Goal: Transaction & Acquisition: Purchase product/service

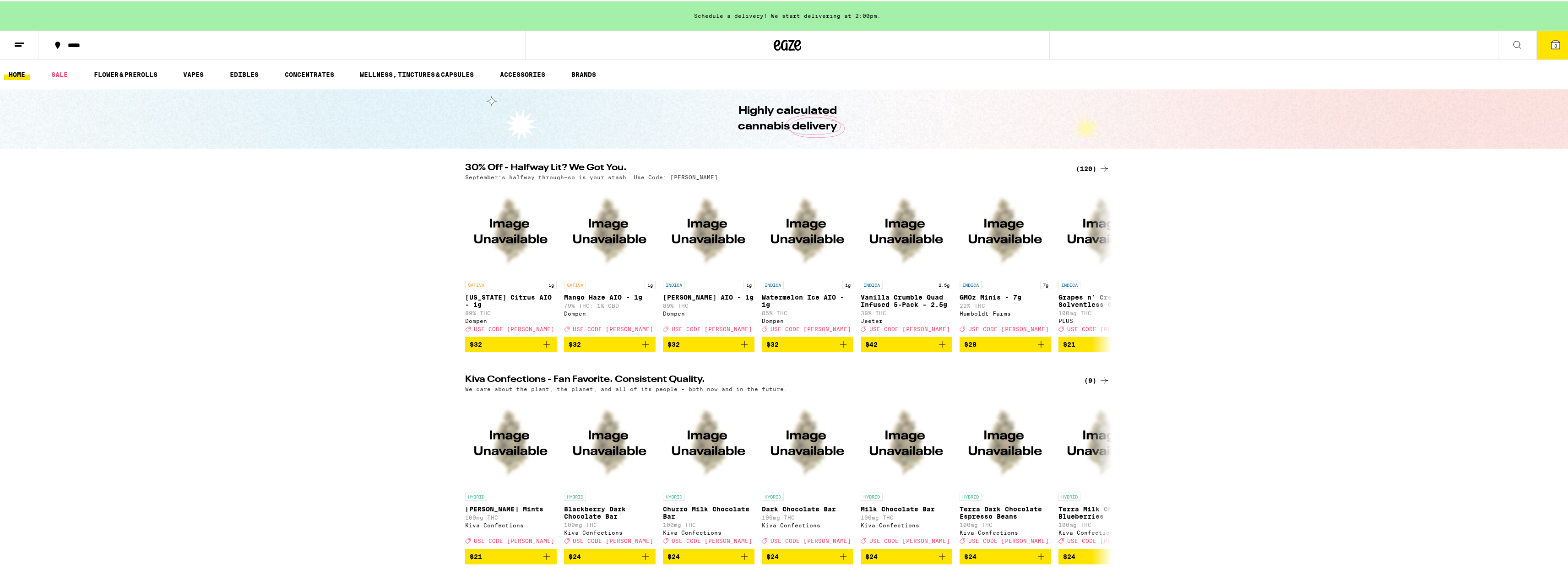
drag, startPoint x: 129, startPoint y: 43, endPoint x: 101, endPoint y: 43, distance: 28.0
click at [101, 43] on div "*****" at bounding box center [286, 44] width 446 height 6
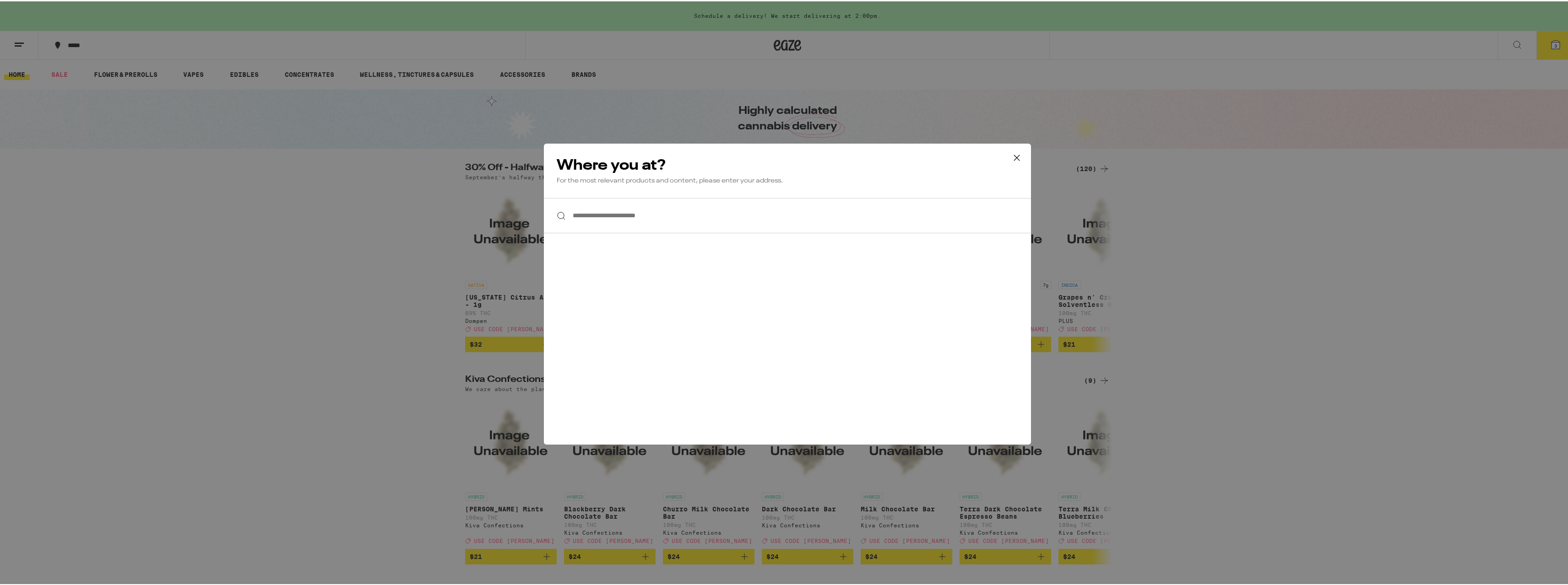
click at [581, 214] on input "**********" at bounding box center [787, 214] width 487 height 35
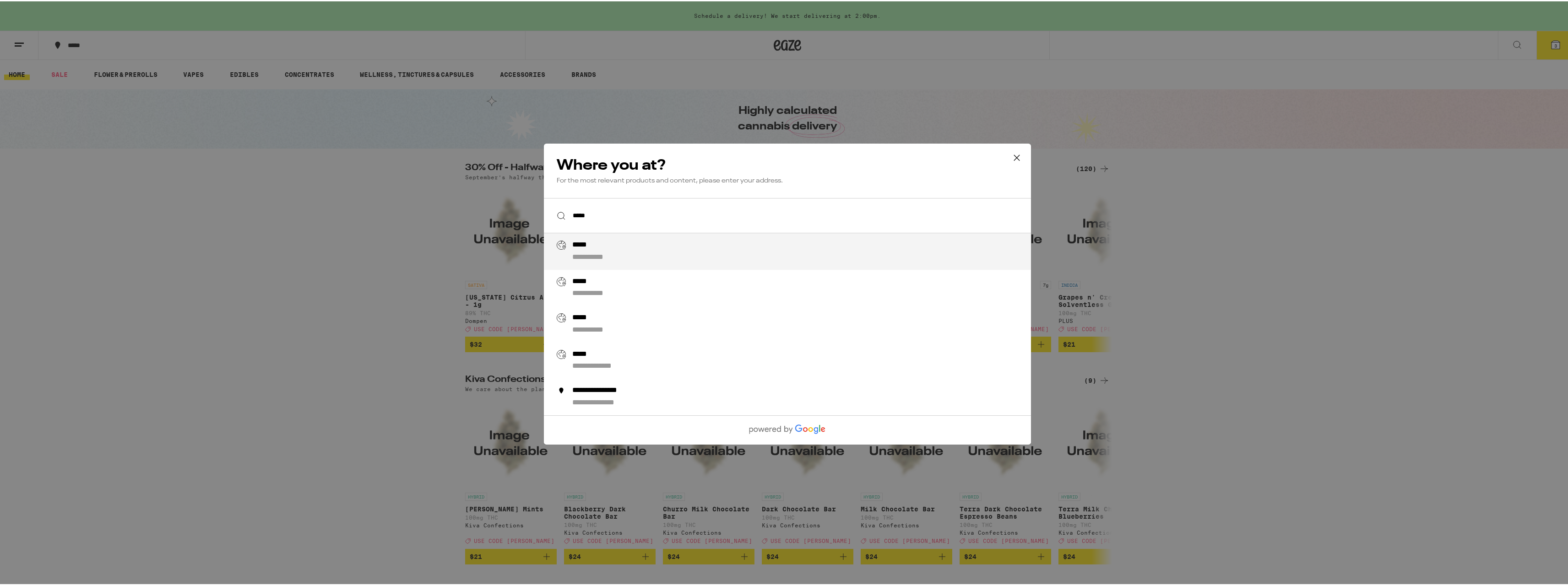
click at [617, 265] on li "**********" at bounding box center [787, 250] width 487 height 37
type input "**********"
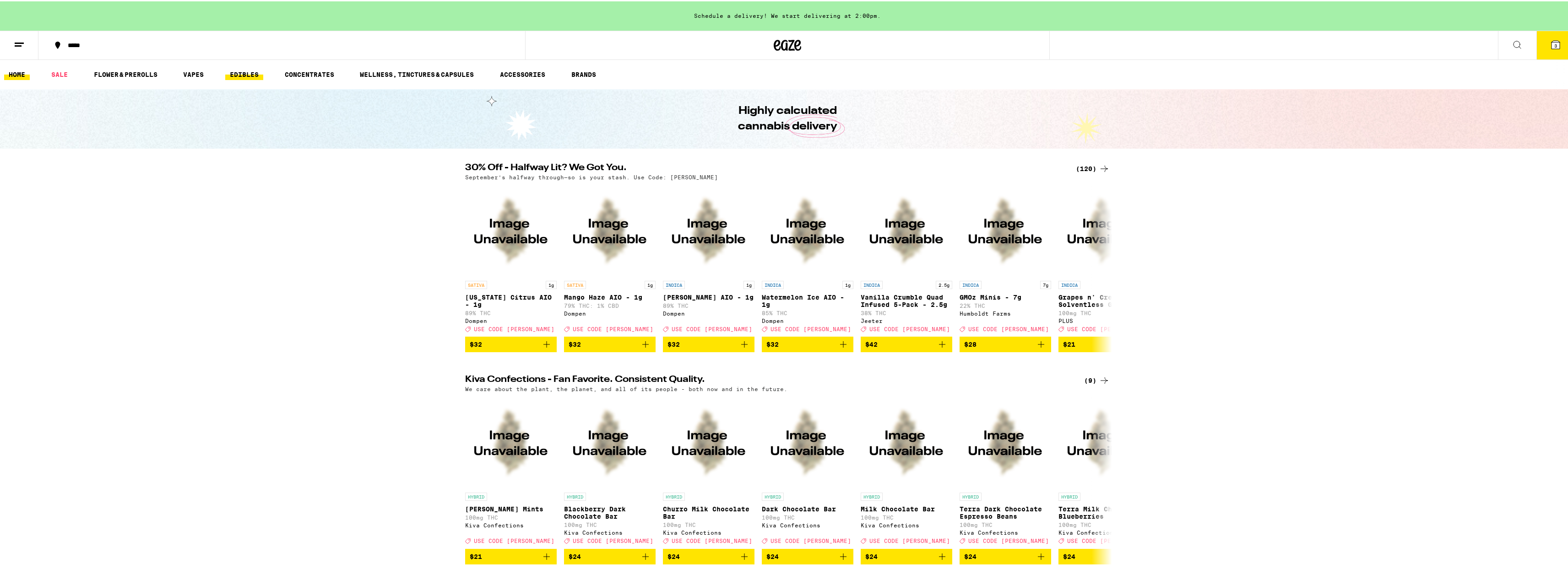
click at [244, 70] on link "EDIBLES" at bounding box center [244, 73] width 38 height 11
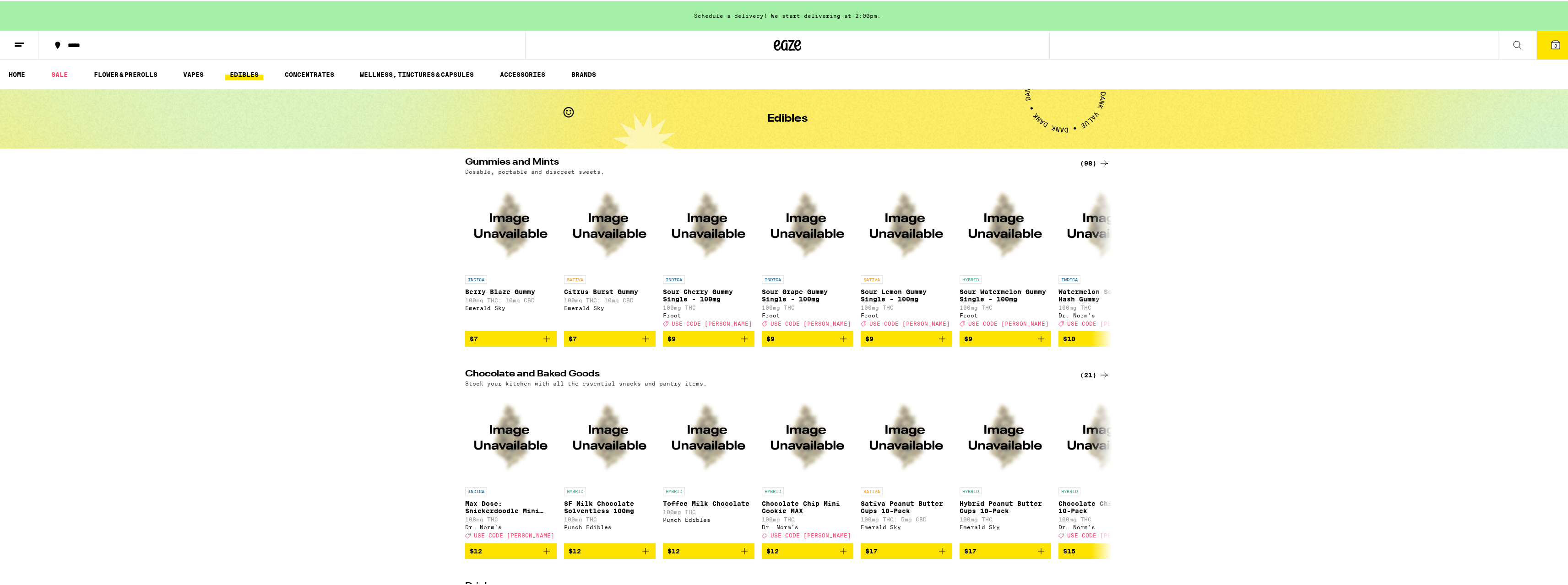
click at [1099, 163] on icon at bounding box center [1105, 162] width 11 height 11
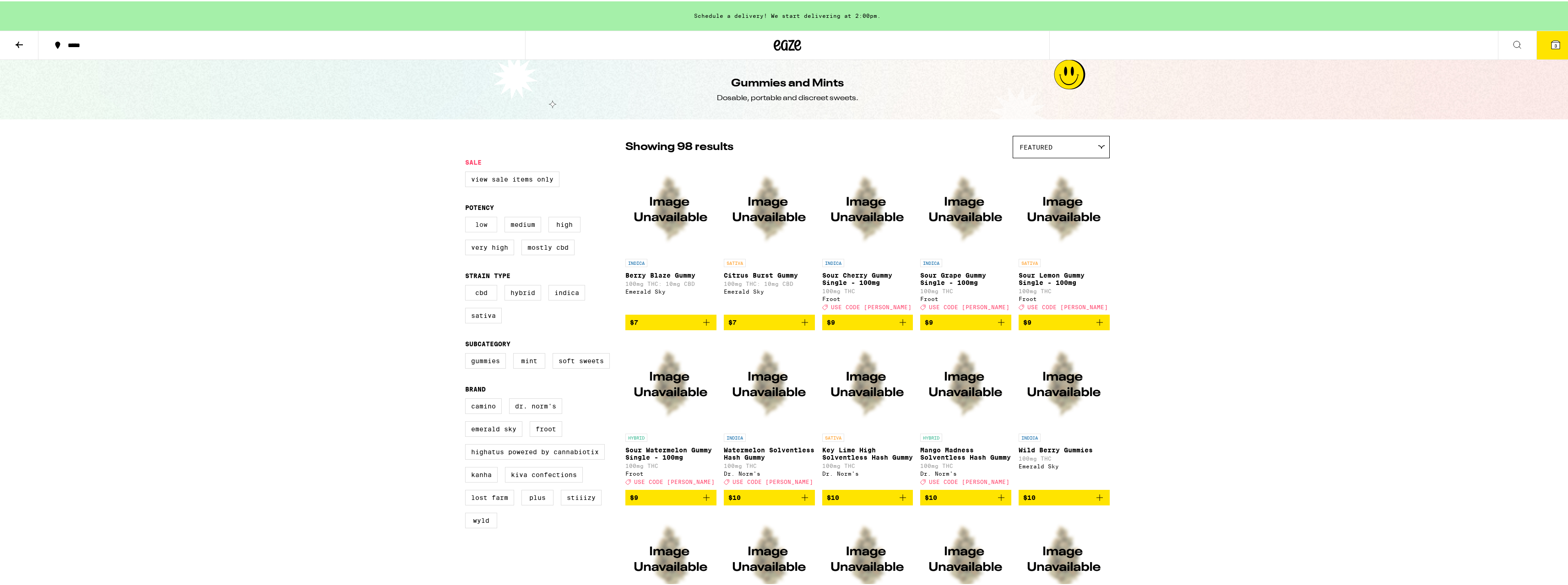
click at [479, 225] on label "Low" at bounding box center [481, 224] width 32 height 16
click at [467, 218] on input "Low" at bounding box center [467, 217] width 1 height 1
checkbox input "true"
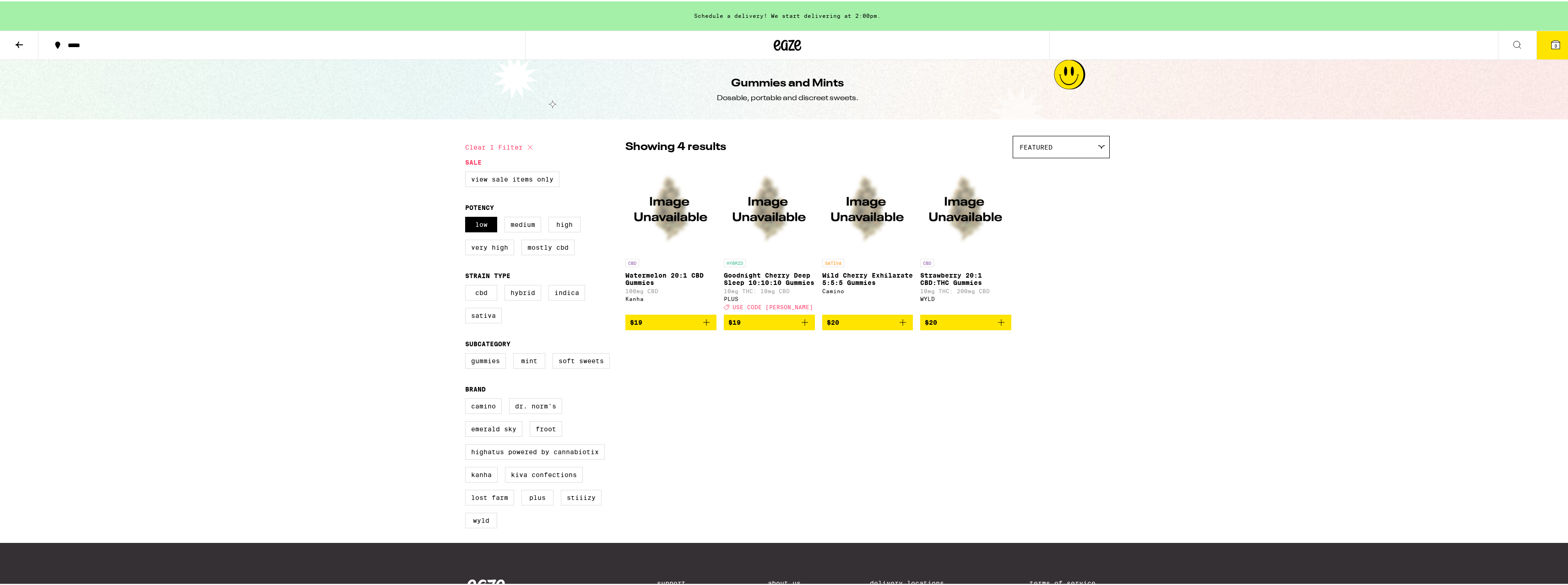
click at [740, 276] on p "Goodnight Cherry Deep Sleep 10:10:10 Gummies" at bounding box center [770, 277] width 91 height 15
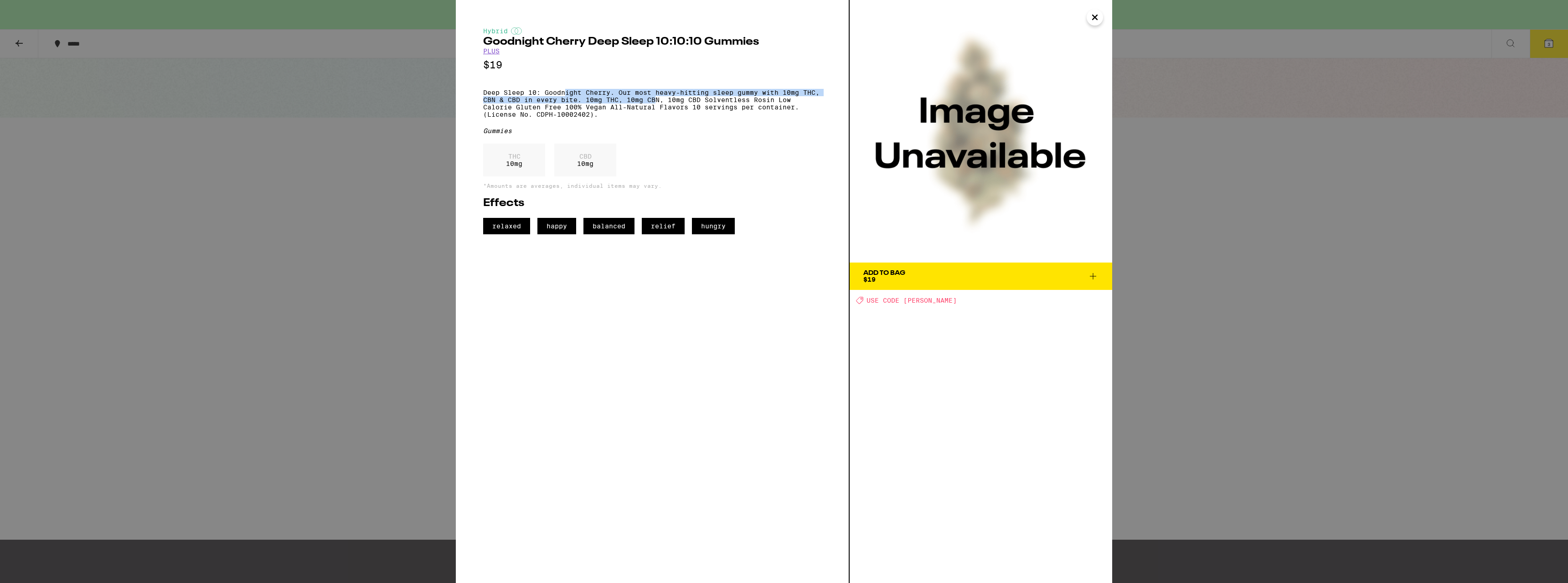
drag, startPoint x: 569, startPoint y: 93, endPoint x: 684, endPoint y: 104, distance: 115.5
click at [661, 101] on p "Deep Sleep 10: Goodnight Cherry. Our most heavy-hitting sleep gummy with 10mg T…" at bounding box center [652, 103] width 338 height 29
click at [752, 132] on div "Hybrid Goodnight Cherry Deep Sleep 10:10:10 Gummies PLUS $19 Deep Sleep 10: Goo…" at bounding box center [652, 131] width 338 height 207
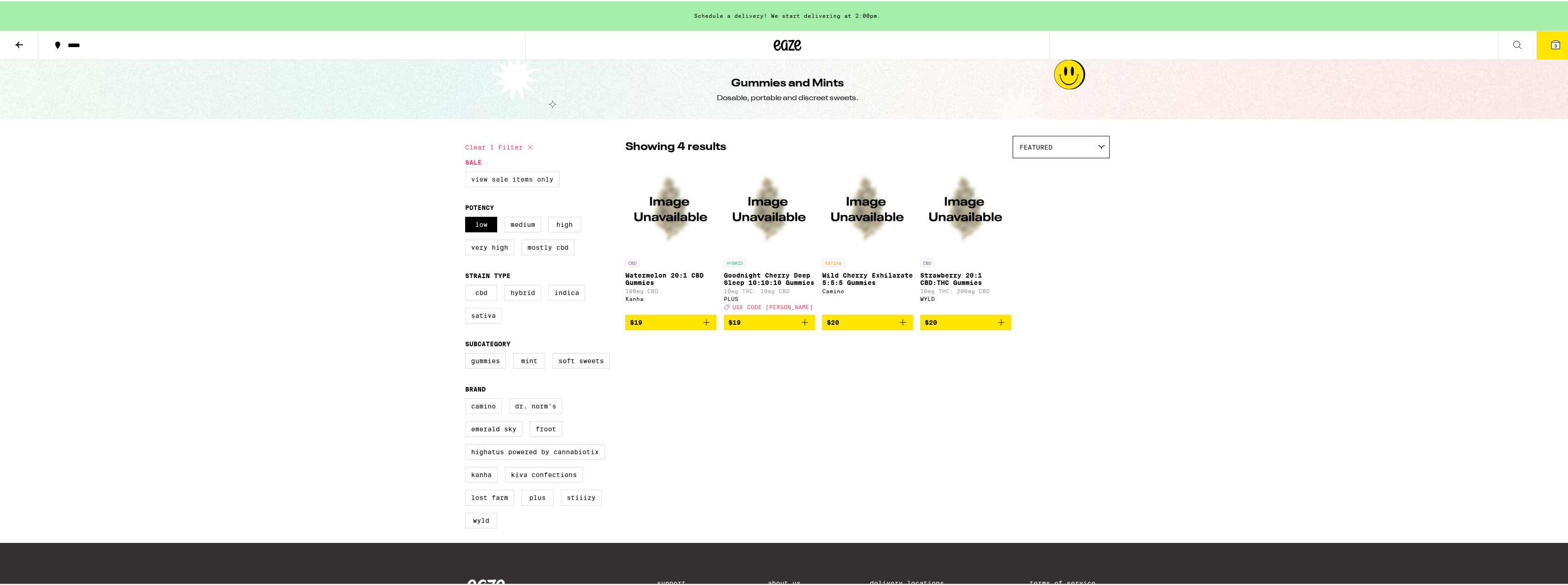
click at [501, 180] on label "View Sale Items Only" at bounding box center [512, 178] width 94 height 16
click at [467, 172] on input "View Sale Items Only" at bounding box center [467, 172] width 1 height 1
checkbox input "true"
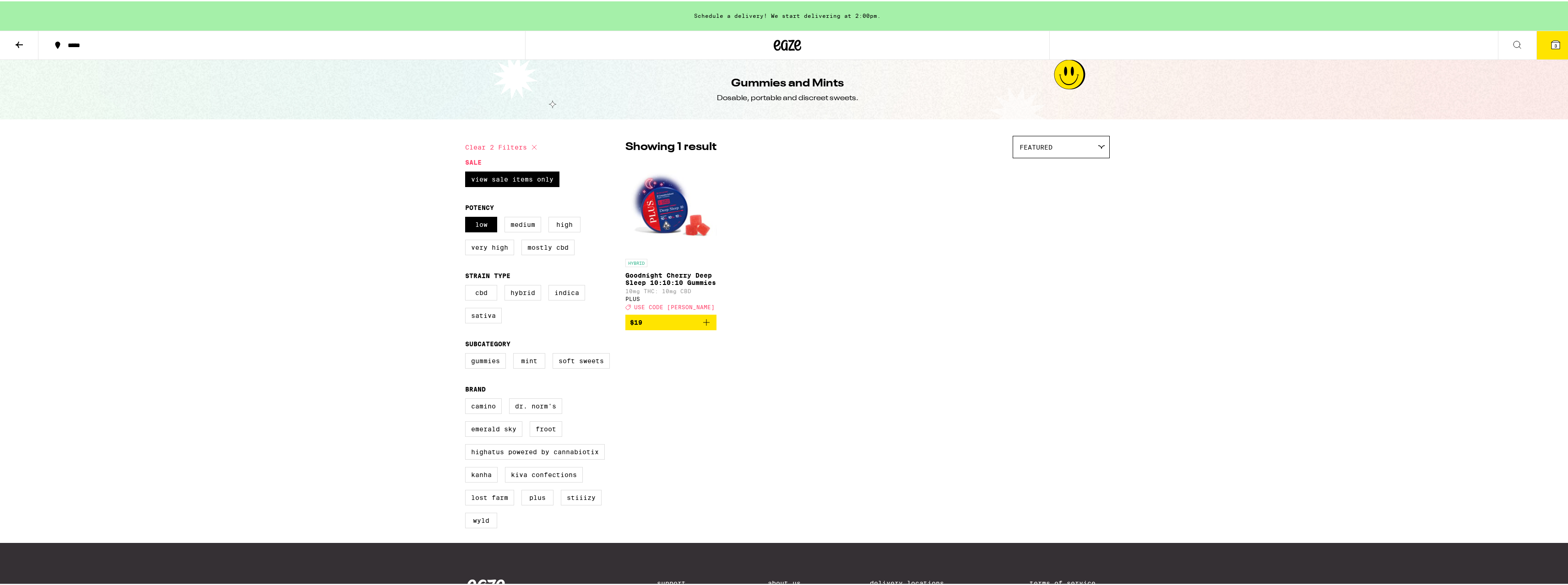
click at [631, 301] on div "PLUS" at bounding box center [671, 298] width 91 height 6
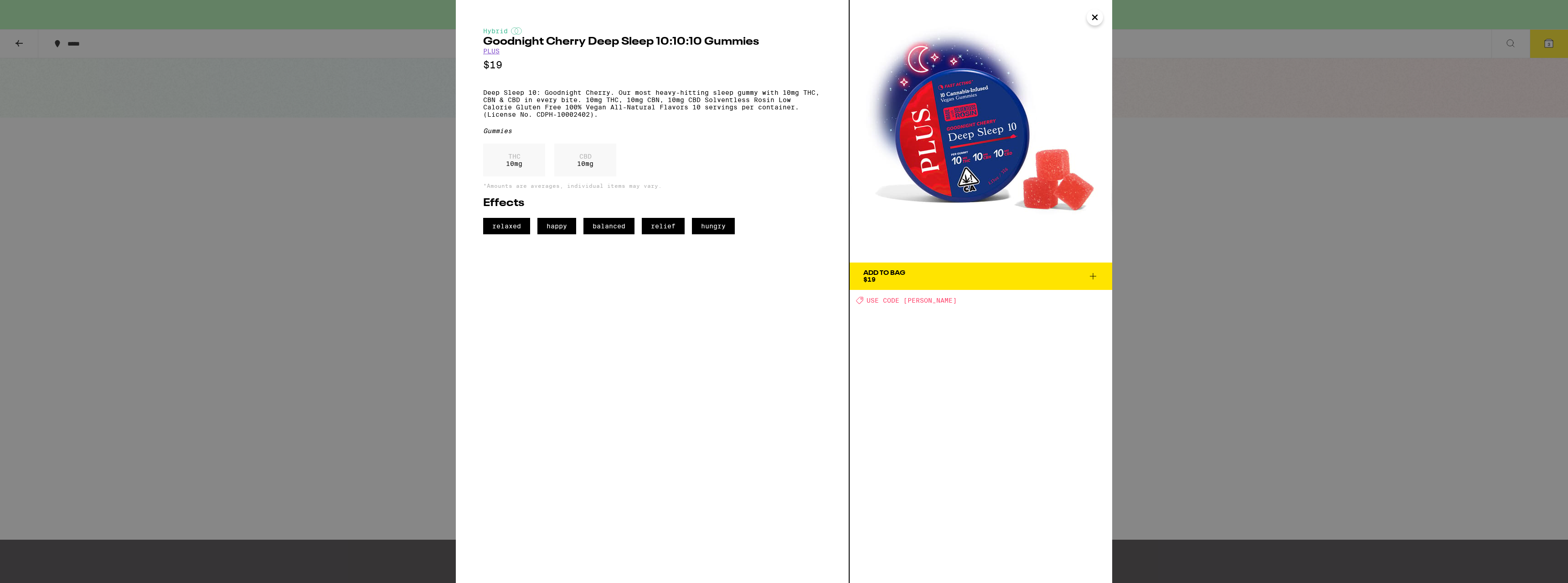
click at [999, 120] on img at bounding box center [981, 131] width 263 height 263
click at [492, 52] on link "PLUS" at bounding box center [491, 51] width 16 height 7
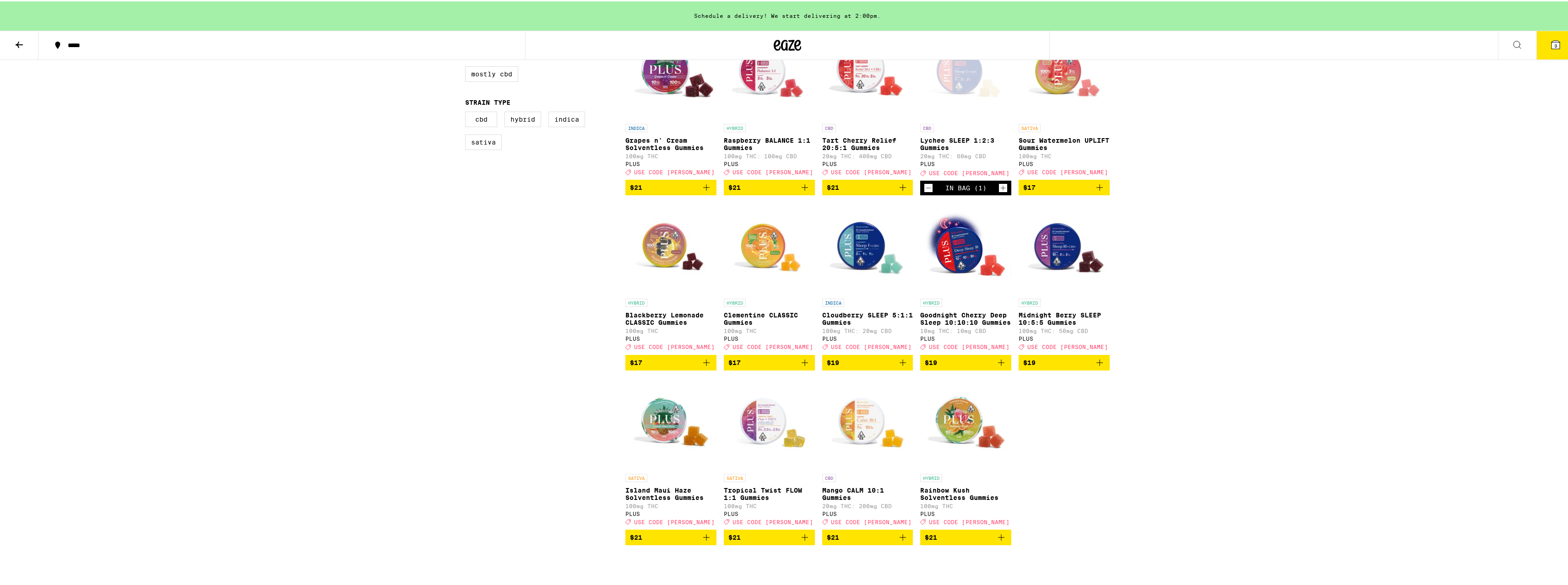
scroll to position [275, 0]
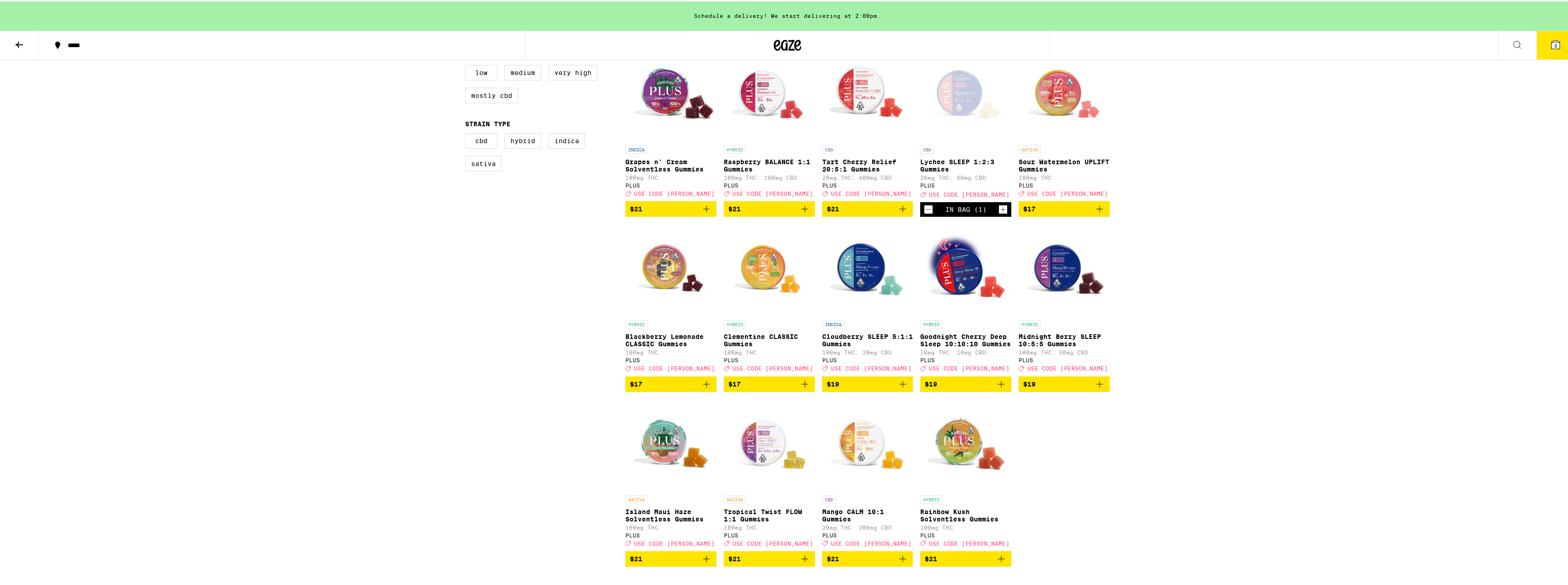
click at [1061, 280] on img "Open page for Midnight Berry SLEEP 10:5:5 Gummies from PLUS" at bounding box center [1064, 269] width 91 height 92
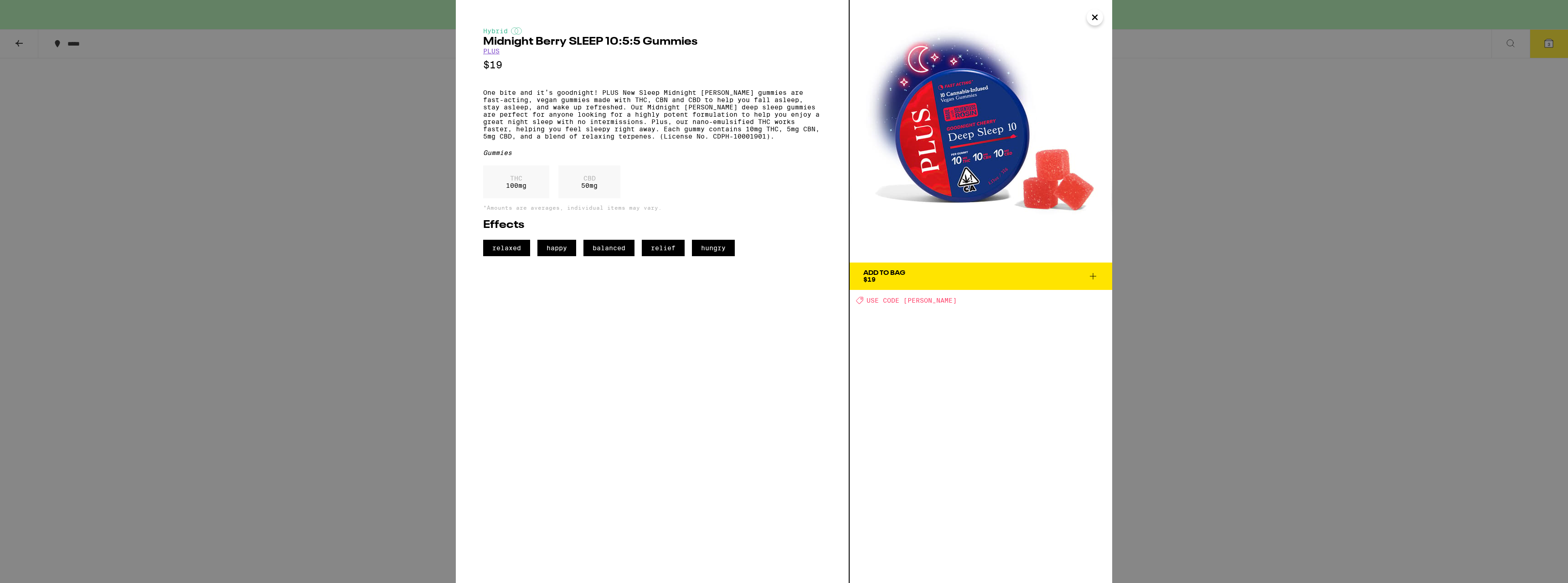
click at [1025, 141] on img at bounding box center [981, 131] width 263 height 263
click at [1096, 17] on icon "Close" at bounding box center [1095, 16] width 11 height 13
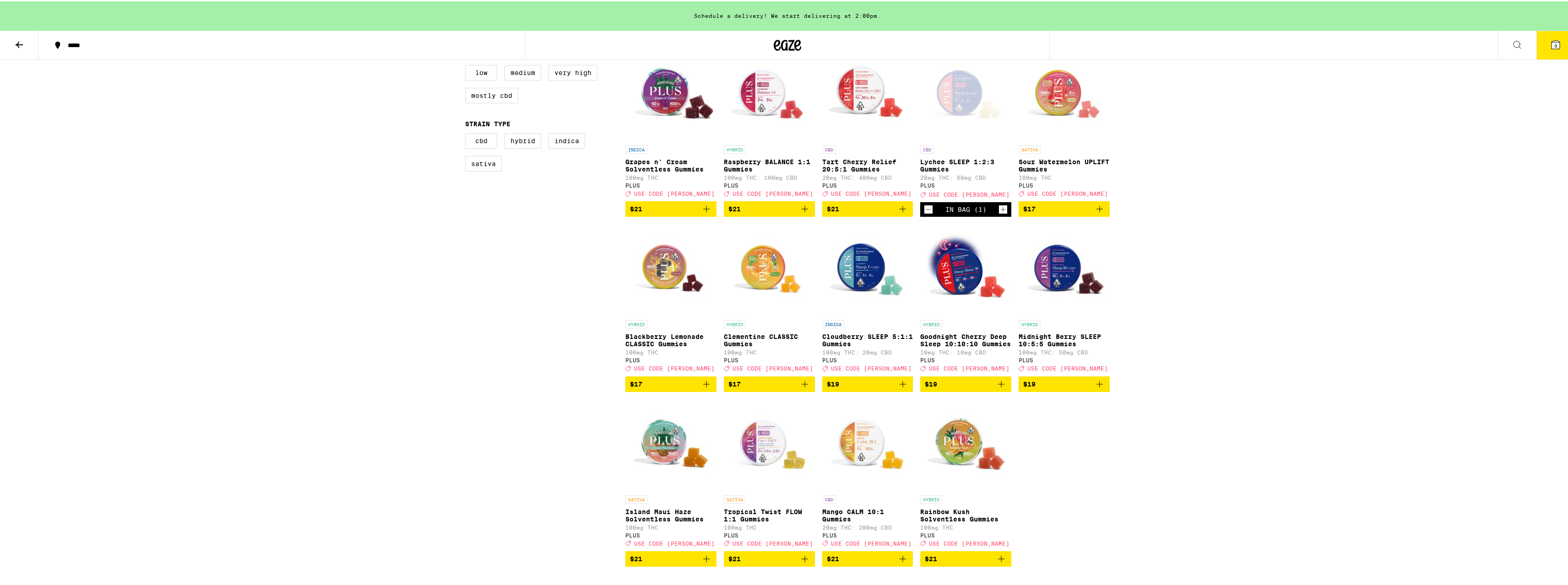
click at [965, 273] on img "Open page for Goodnight Cherry Deep Sleep 10:10:10 Gummies from PLUS" at bounding box center [966, 269] width 91 height 92
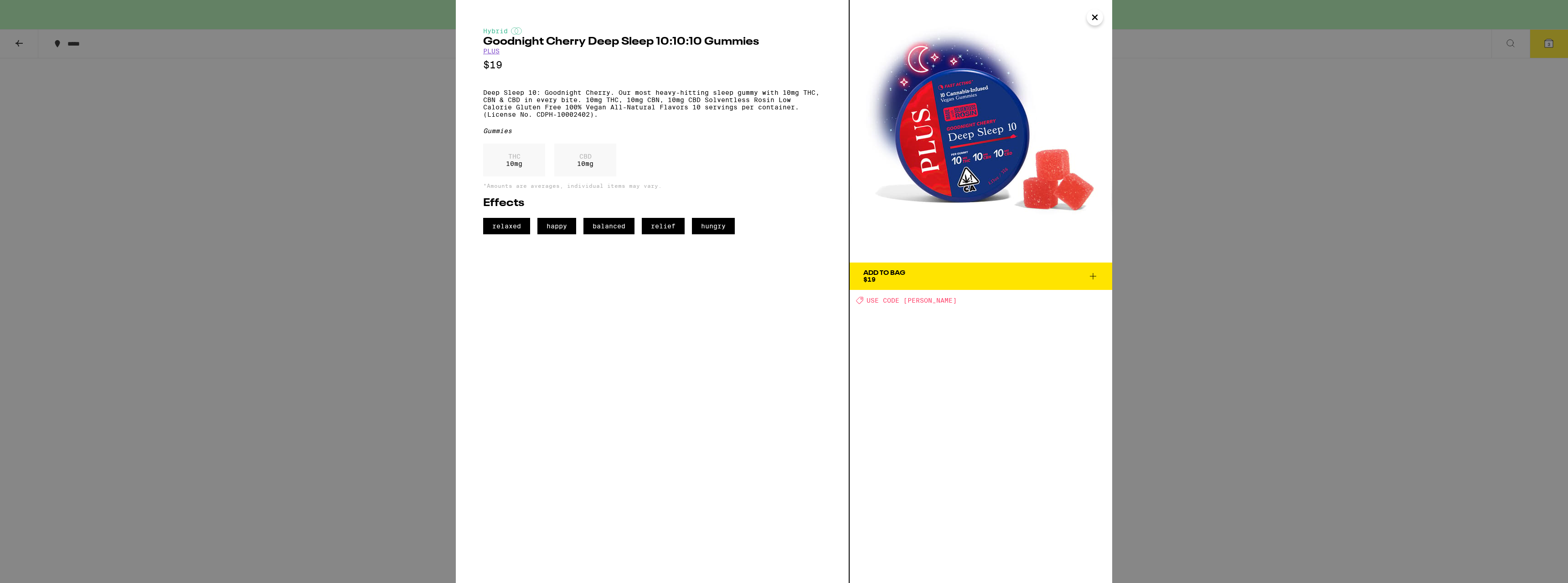
click at [956, 169] on img at bounding box center [981, 131] width 263 height 263
click at [1096, 16] on icon "Close" at bounding box center [1095, 17] width 5 height 5
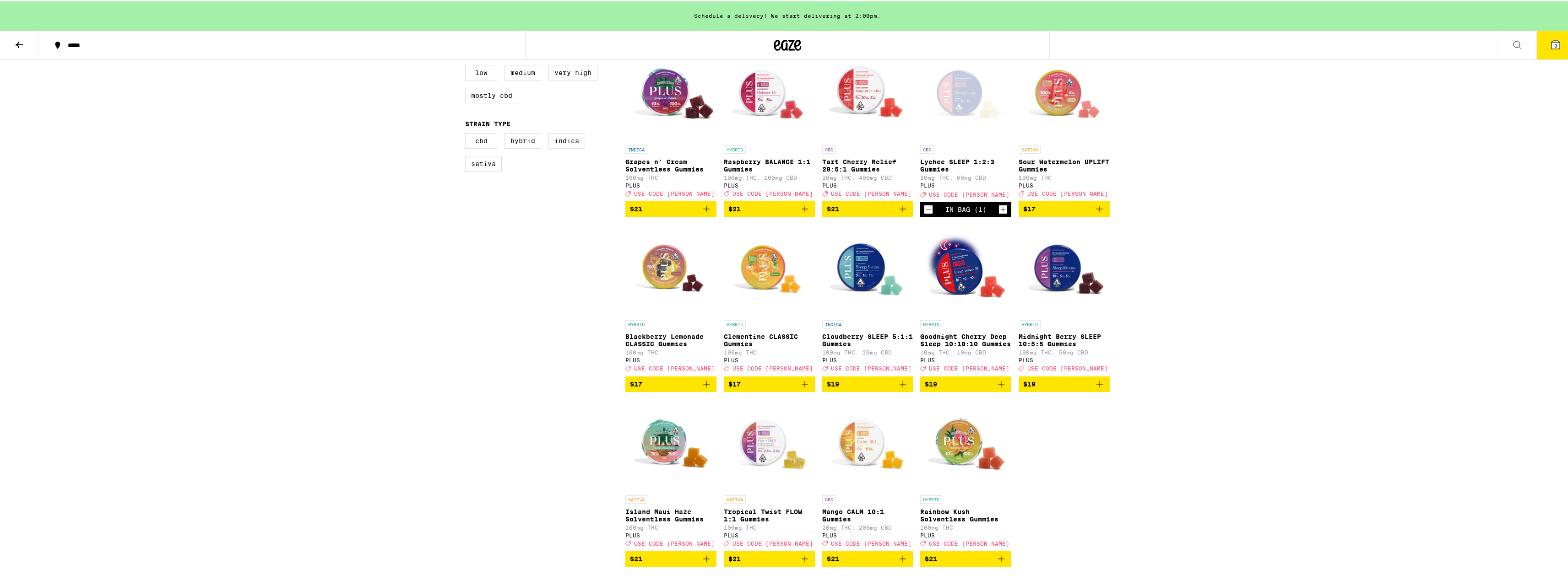
click at [845, 270] on img "Open page for Cloudberry SLEEP 5:1:1 Gummies from PLUS" at bounding box center [868, 269] width 91 height 92
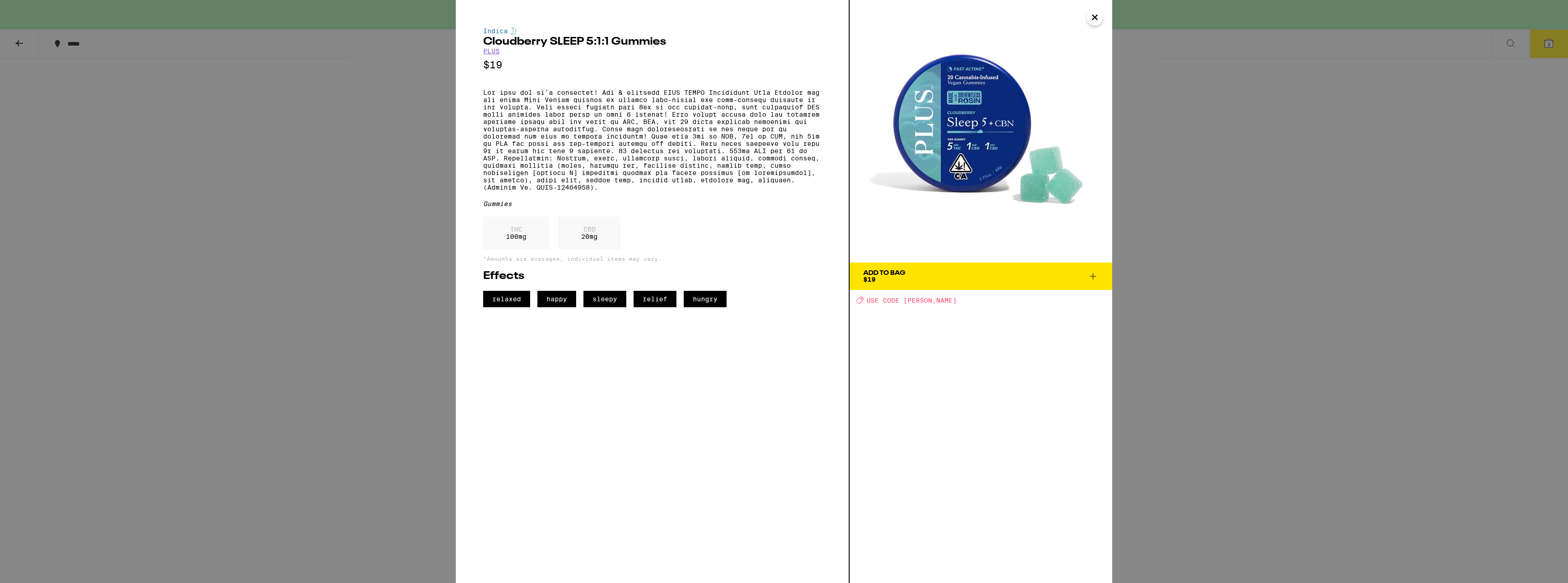
click at [1096, 18] on icon "Close" at bounding box center [1095, 16] width 11 height 13
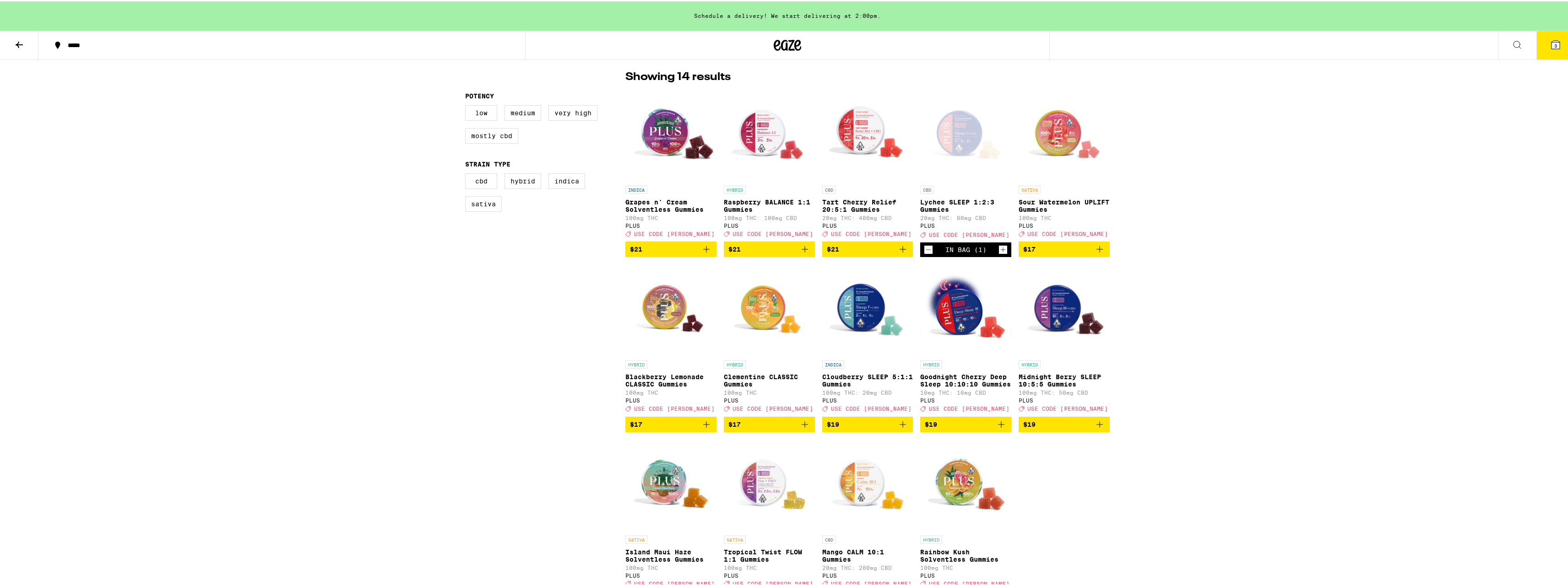
scroll to position [229, 0]
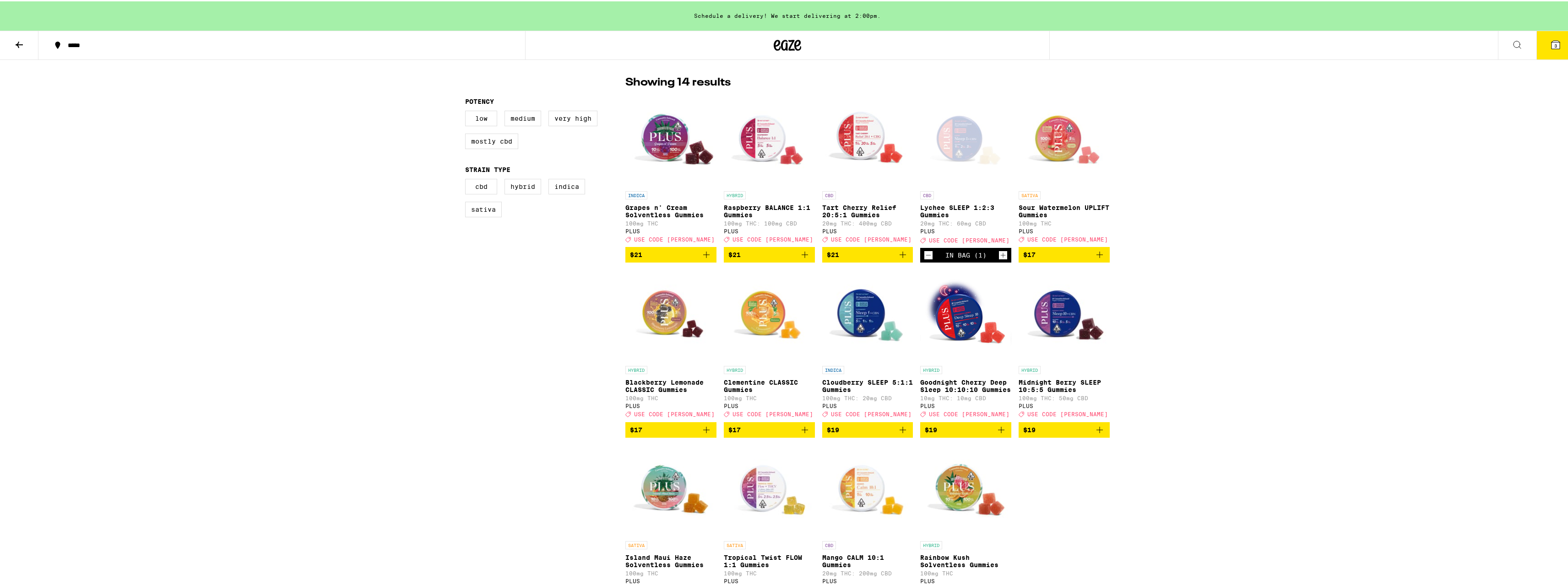
click at [961, 132] on div "Open page for Lychee SLEEP 1:2:3 Gummies from PLUS" at bounding box center [966, 139] width 91 height 92
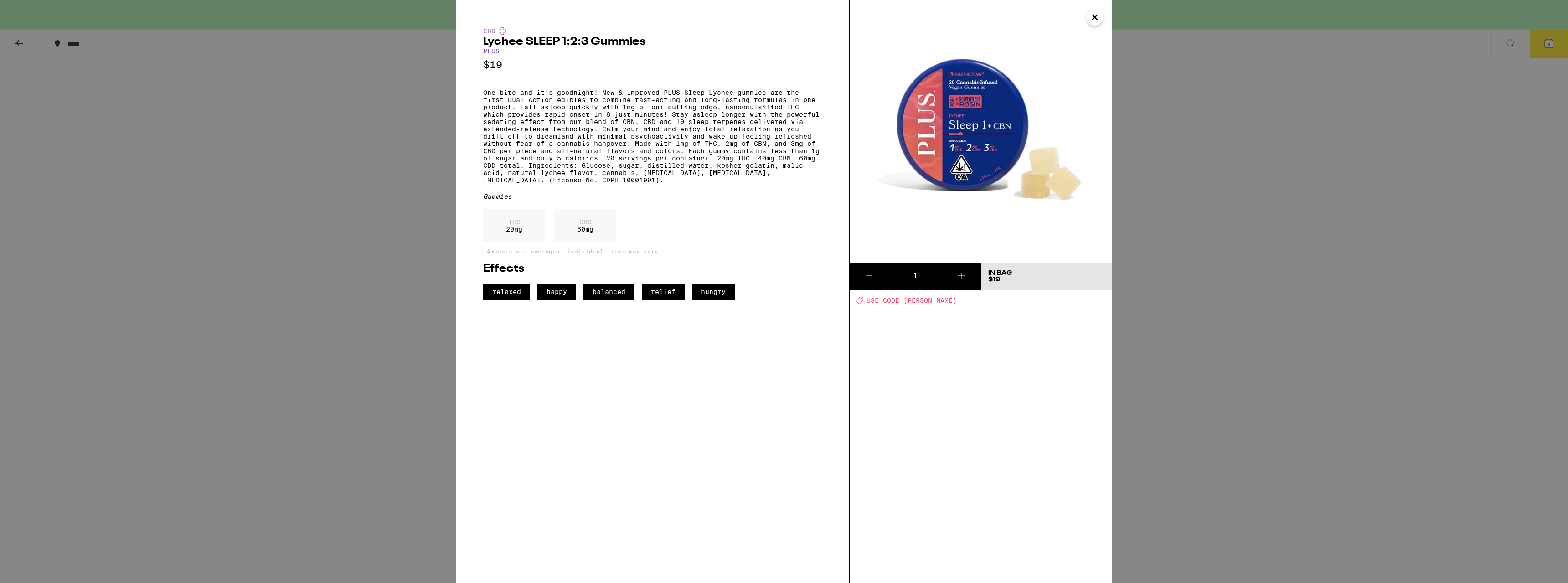
click at [1096, 17] on icon "Close" at bounding box center [1095, 16] width 11 height 13
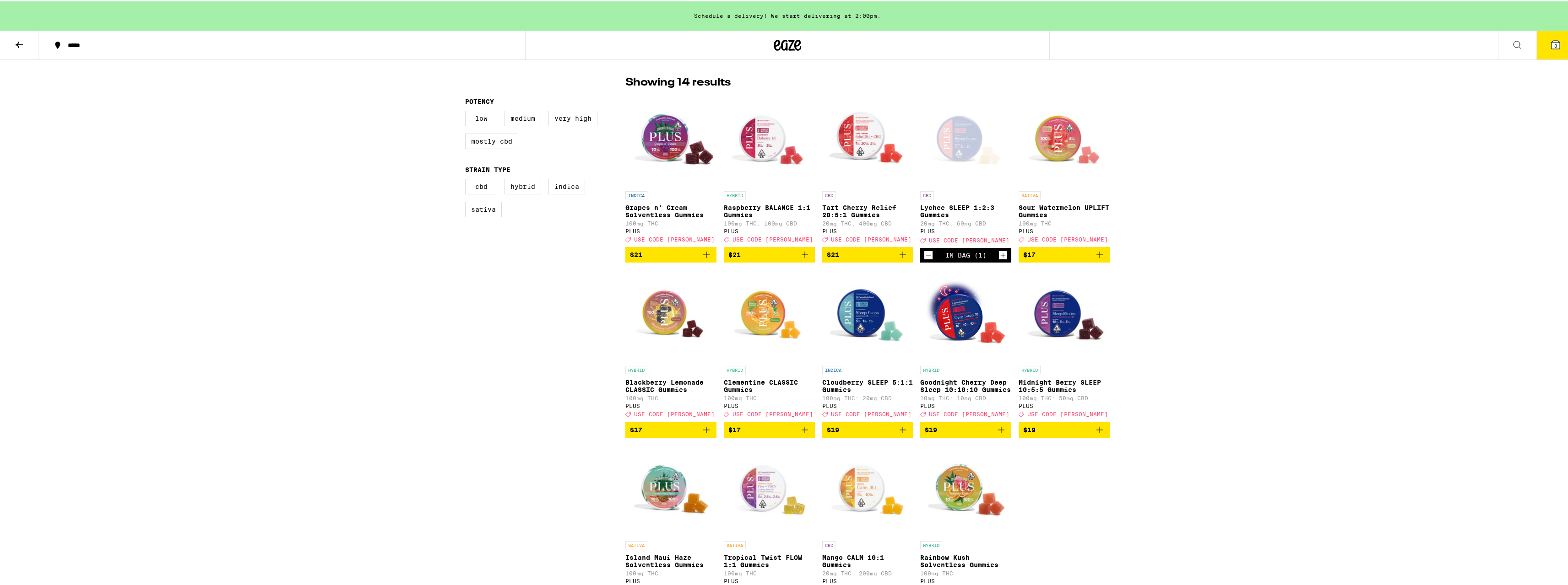
click at [863, 330] on img "Open page for Cloudberry SLEEP 5:1:1 Gummies from PLUS" at bounding box center [868, 314] width 91 height 92
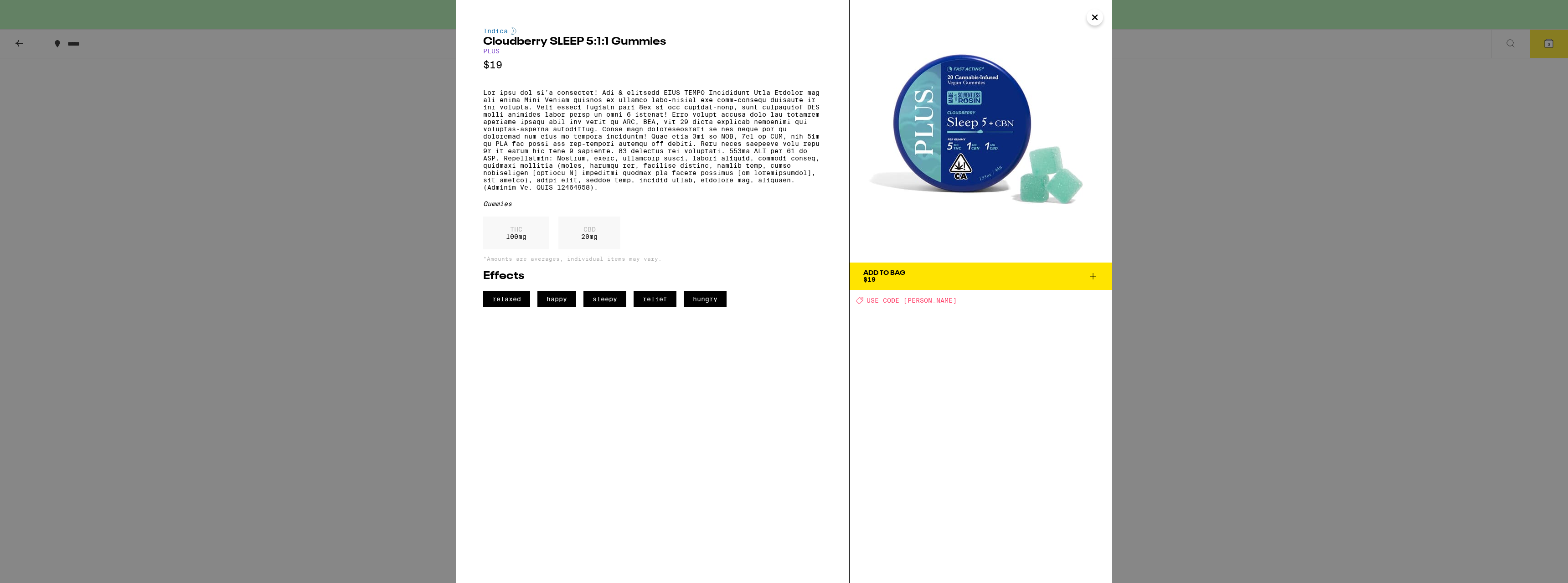
click at [1096, 19] on icon "Close" at bounding box center [1095, 16] width 11 height 13
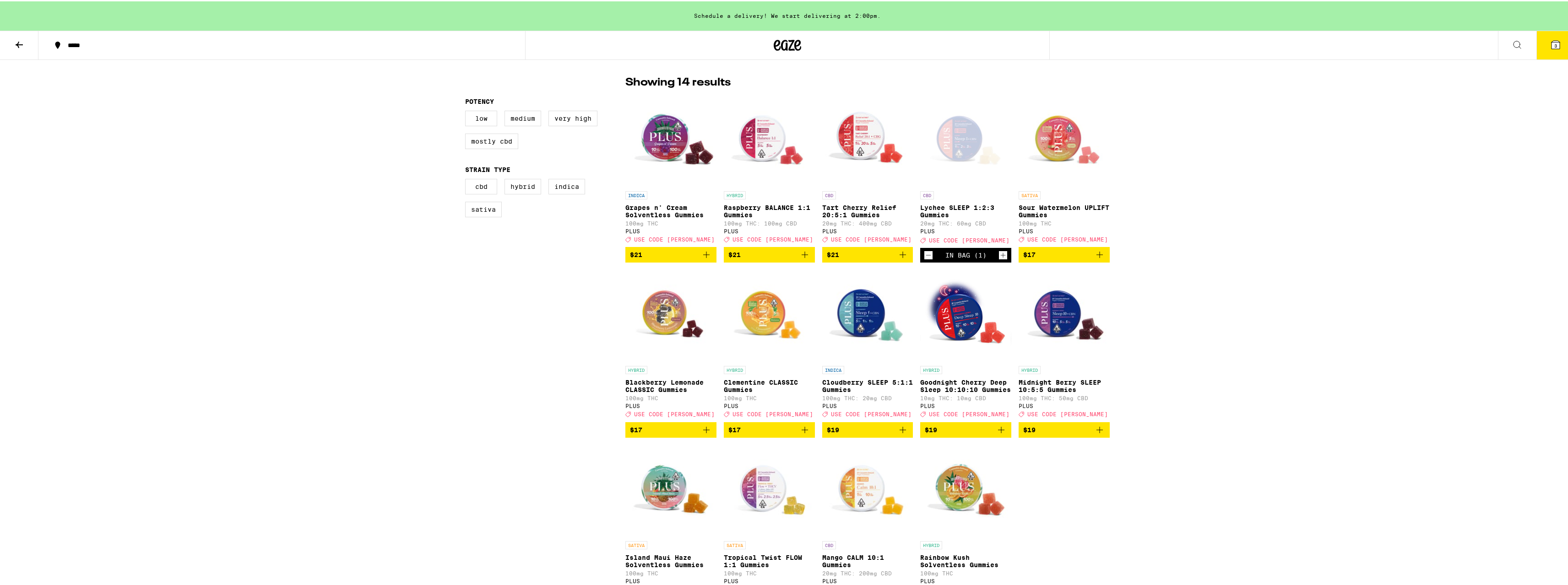
click at [1076, 341] on img "Open page for Midnight Berry SLEEP 10:5:5 Gummies from PLUS" at bounding box center [1064, 314] width 91 height 92
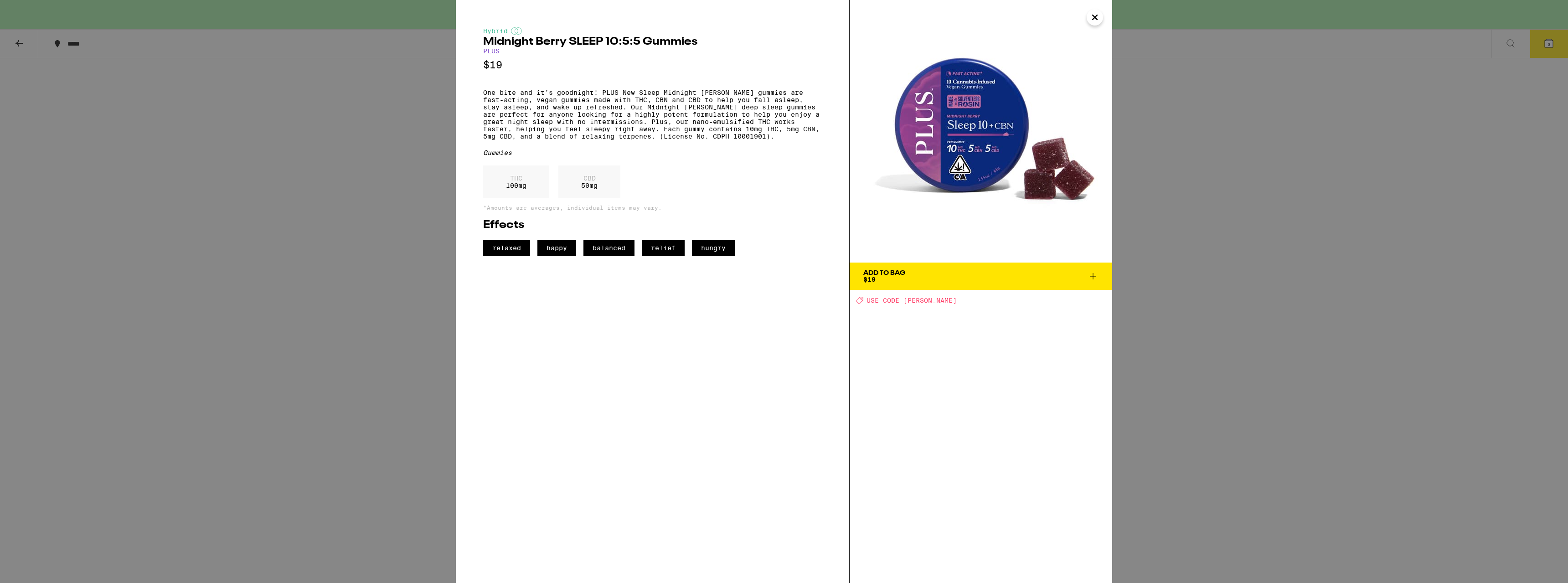
click at [1093, 18] on icon "Close" at bounding box center [1095, 16] width 11 height 13
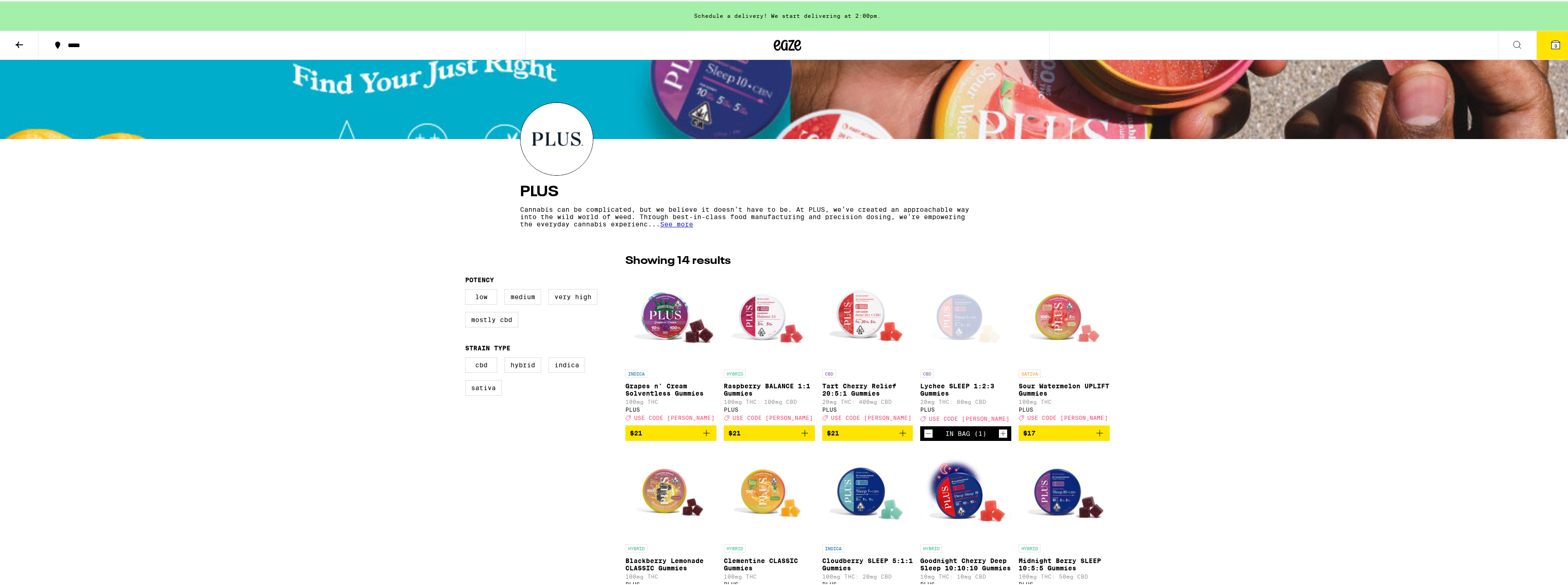
scroll to position [46, 0]
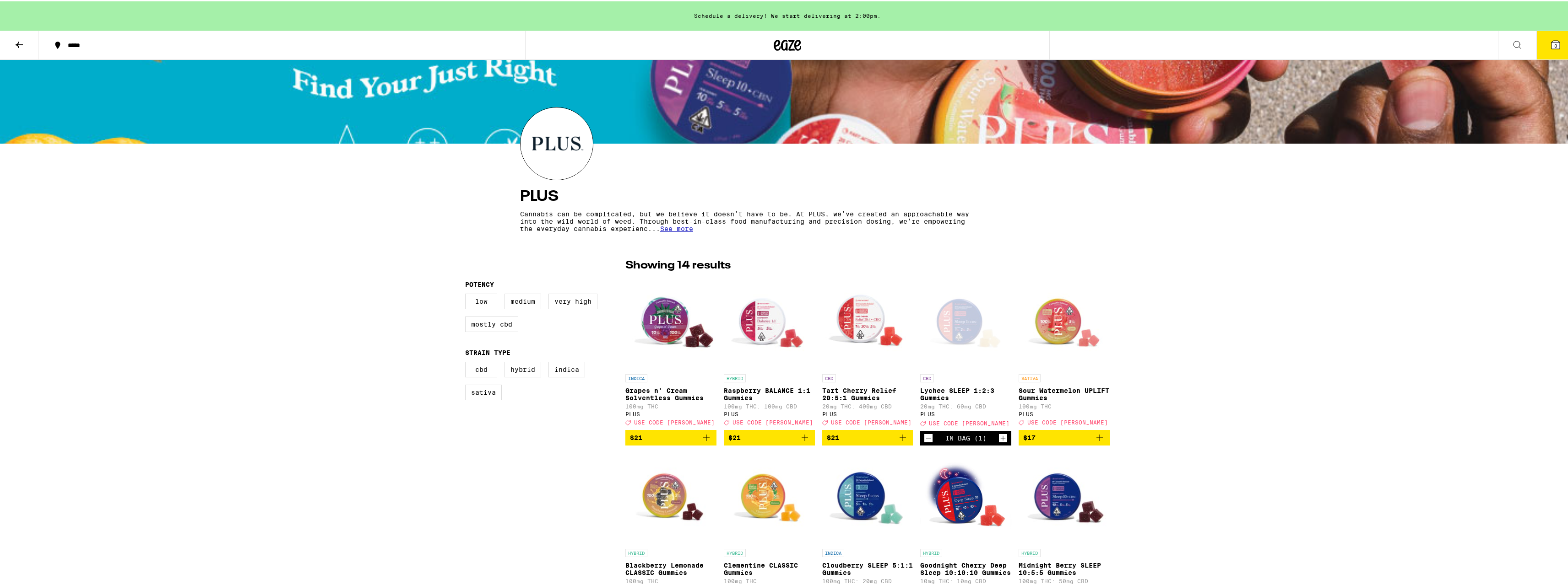
click at [786, 43] on icon at bounding box center [787, 43] width 27 height 16
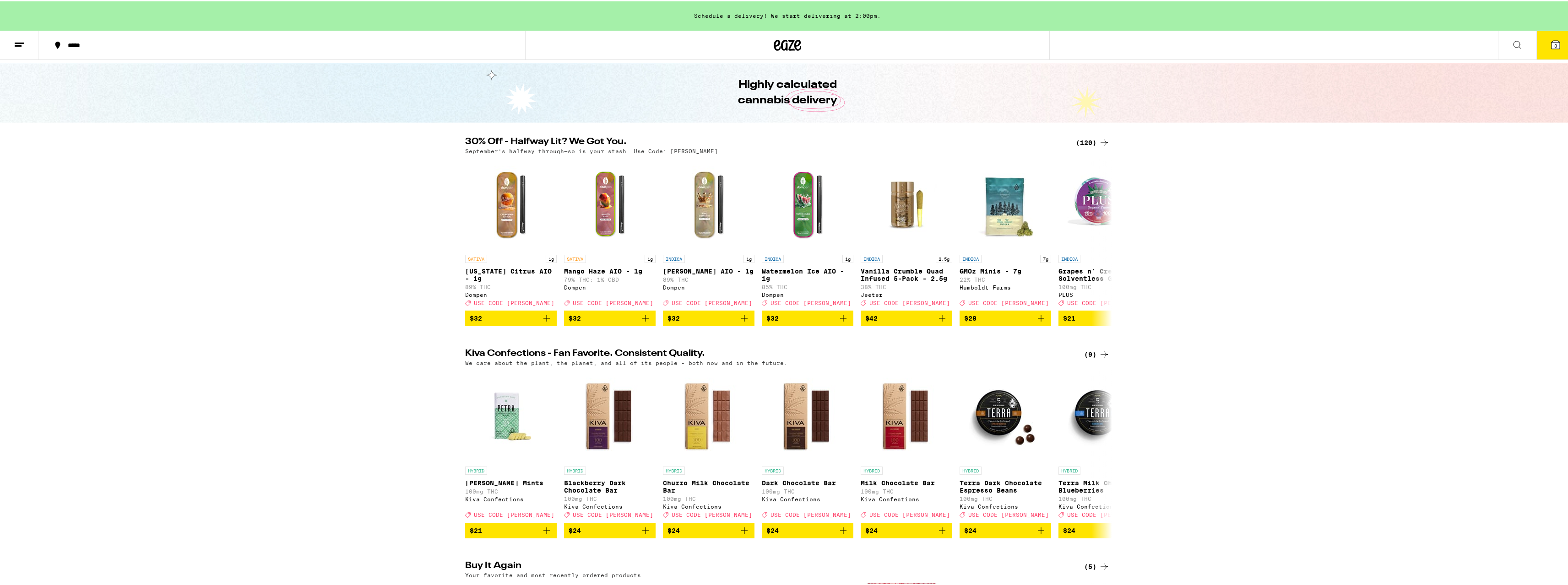
scroll to position [46, 0]
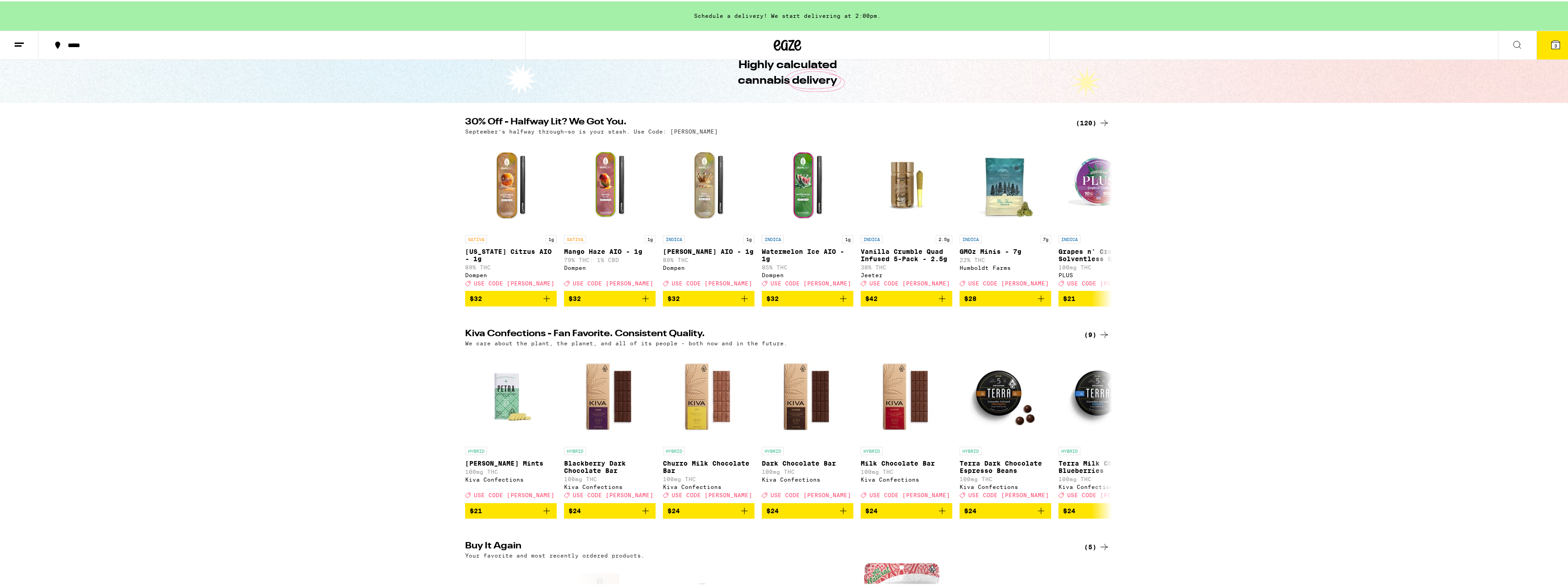
click at [1085, 122] on div "(120)" at bounding box center [1093, 122] width 34 height 11
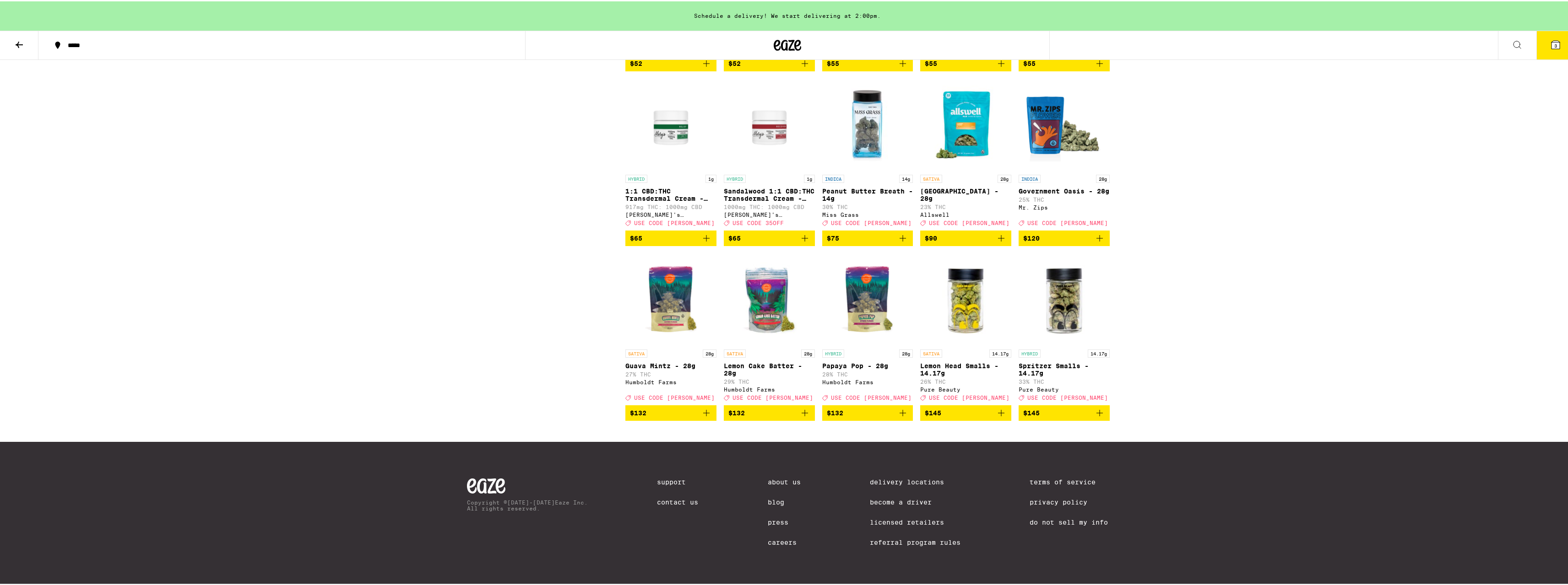
scroll to position [4086, 0]
click at [789, 39] on icon at bounding box center [787, 44] width 13 height 11
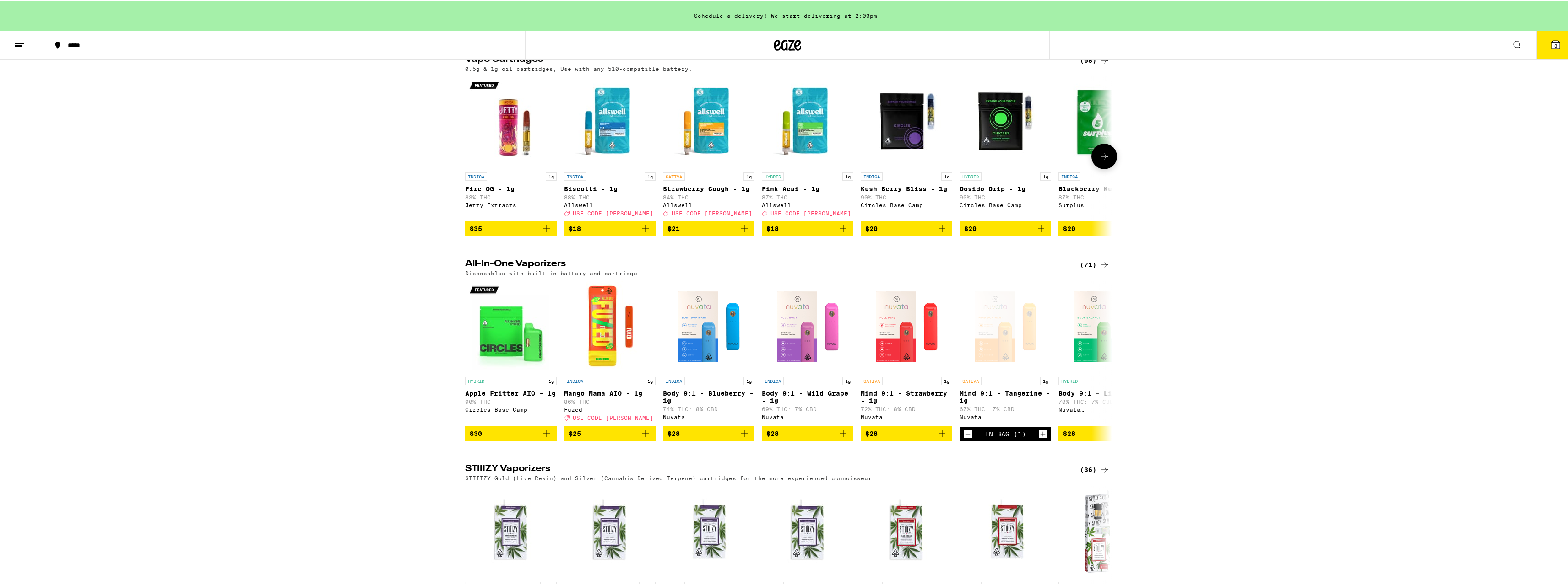
scroll to position [1190, 0]
